Goal: Browse casually

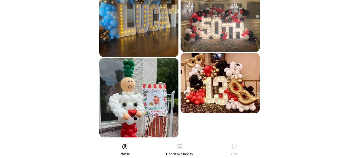
scroll to position [340, 0]
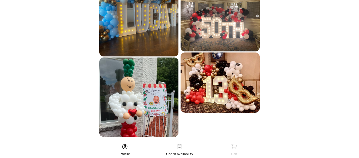
click at [180, 142] on div "See More" at bounding box center [179, 148] width 163 height 13
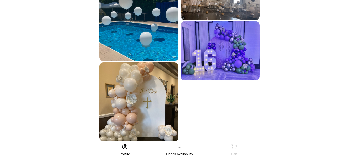
scroll to position [500, 0]
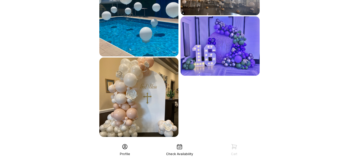
click at [186, 142] on div "See More" at bounding box center [179, 148] width 163 height 13
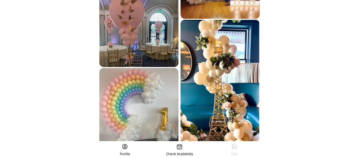
scroll to position [662, 0]
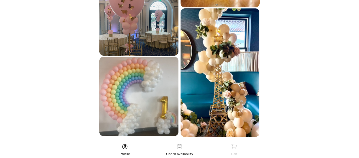
click at [191, 142] on div "See More" at bounding box center [179, 148] width 163 height 13
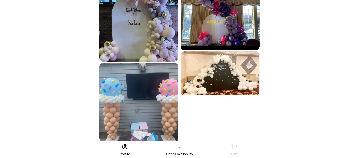
scroll to position [821, 0]
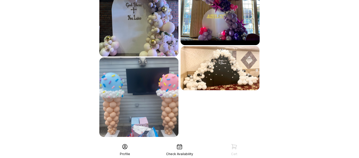
click at [191, 142] on div "See More" at bounding box center [179, 148] width 163 height 13
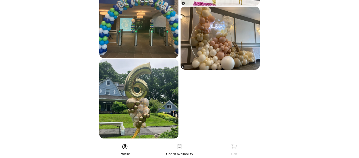
scroll to position [982, 0]
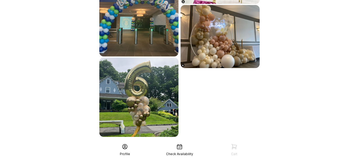
click at [202, 142] on div "See More" at bounding box center [179, 148] width 163 height 13
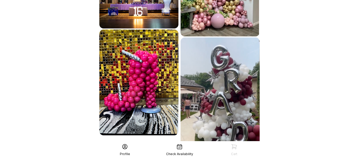
scroll to position [1155, 0]
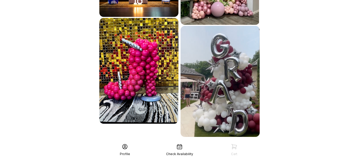
click at [176, 142] on div "See More" at bounding box center [179, 148] width 163 height 13
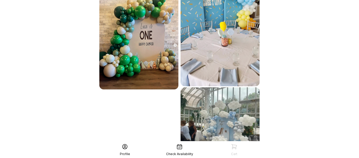
scroll to position [1338, 0]
click at [197, 152] on div "See More" at bounding box center [179, 158] width 163 height 13
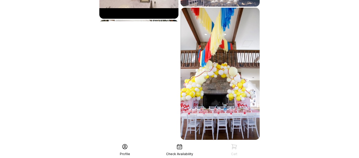
scroll to position [1545, 0]
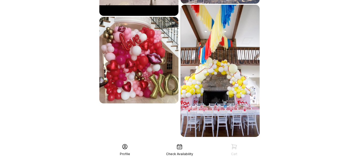
click at [174, 142] on div "See More" at bounding box center [179, 148] width 163 height 13
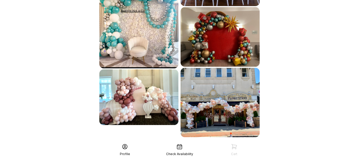
scroll to position [1676, 0]
click at [176, 142] on div "See More" at bounding box center [179, 148] width 163 height 13
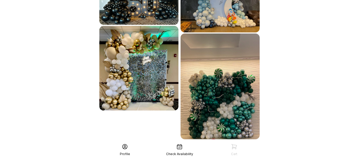
scroll to position [1843, 0]
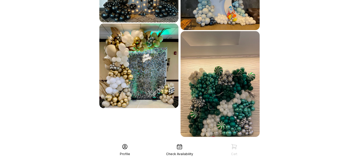
click at [197, 142] on div "See More" at bounding box center [179, 148] width 163 height 13
click at [182, 142] on div "See More" at bounding box center [179, 148] width 163 height 13
